Goal: Transaction & Acquisition: Purchase product/service

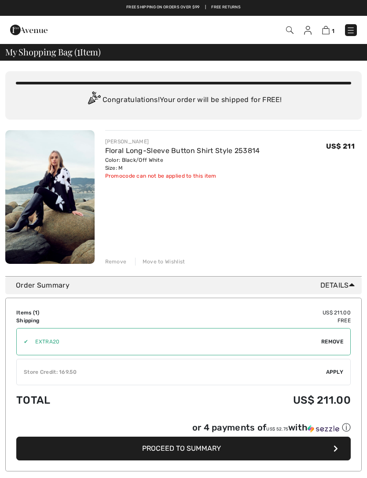
click at [305, 30] on img at bounding box center [307, 30] width 7 height 9
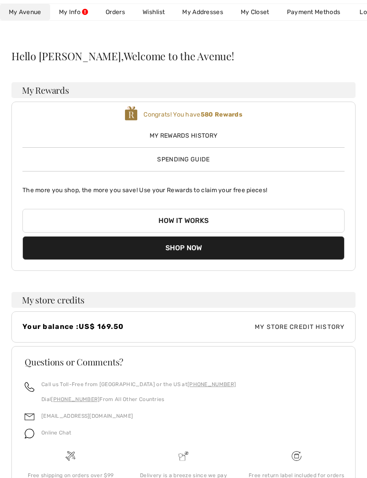
scroll to position [51, 0]
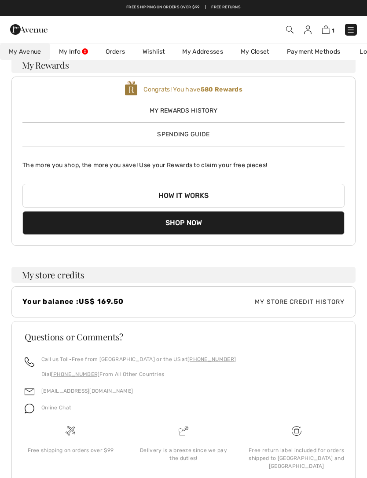
click at [173, 219] on button "Shop Now" at bounding box center [183, 223] width 322 height 24
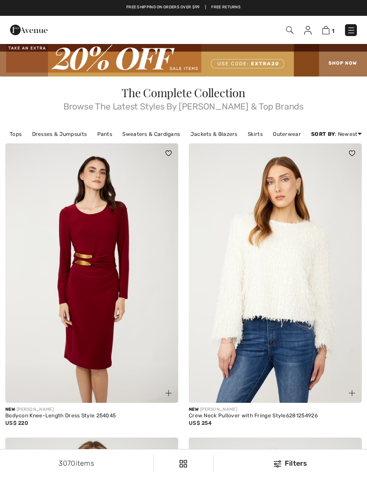
checkbox input "true"
click at [324, 34] on img at bounding box center [325, 30] width 7 height 8
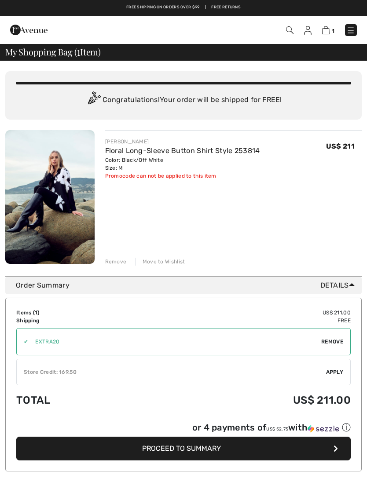
checkbox input "true"
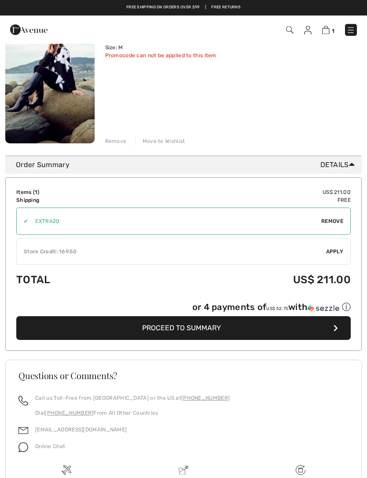
scroll to position [119, 0]
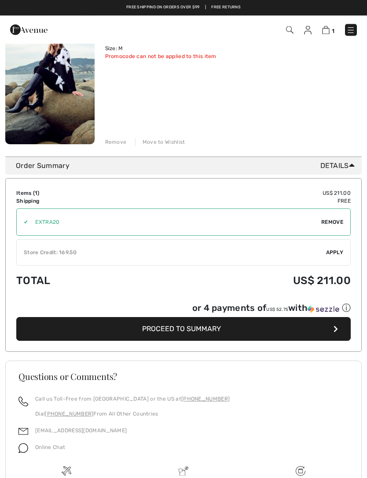
click at [156, 328] on span "Proceed to Summary" at bounding box center [181, 329] width 79 height 8
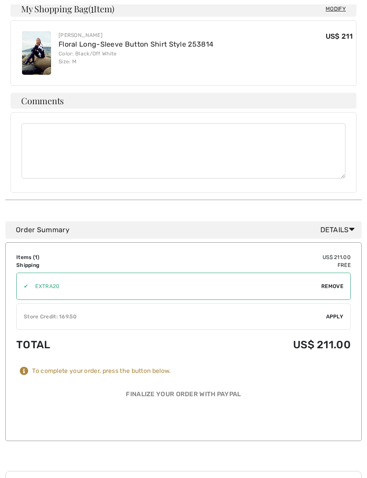
scroll to position [285, 0]
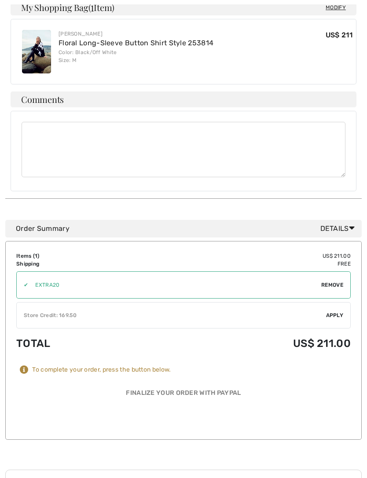
click at [333, 306] on div "✔ Store Credit: 169.50 Apply Remove" at bounding box center [183, 316] width 335 height 26
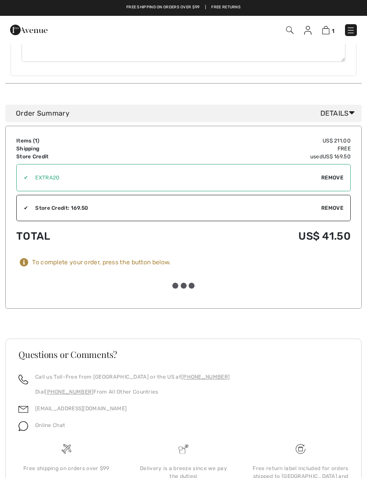
scroll to position [377, 0]
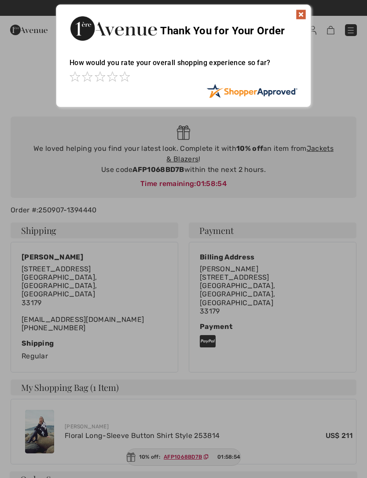
click at [298, 16] on img at bounding box center [301, 14] width 11 height 11
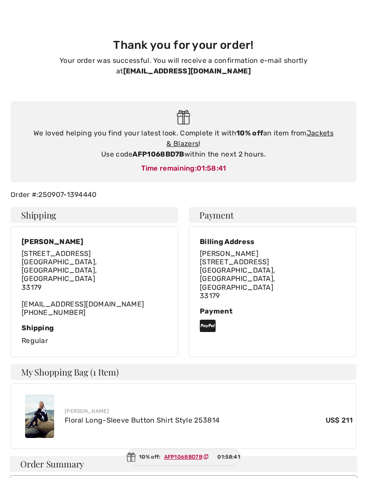
scroll to position [16, 0]
